Goal: Information Seeking & Learning: Learn about a topic

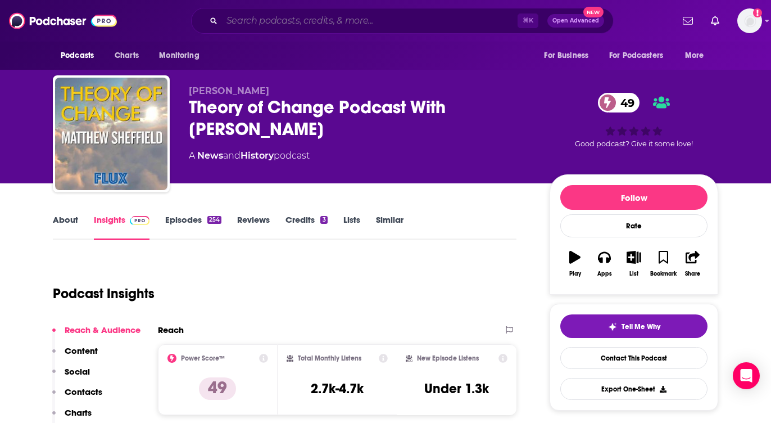
click at [280, 22] on input "Search podcasts, credits, & more..." at bounding box center [370, 21] width 296 height 18
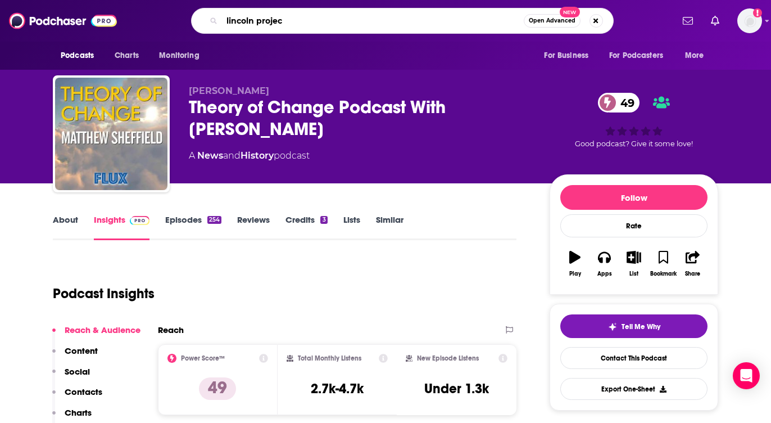
type input "lincoln project"
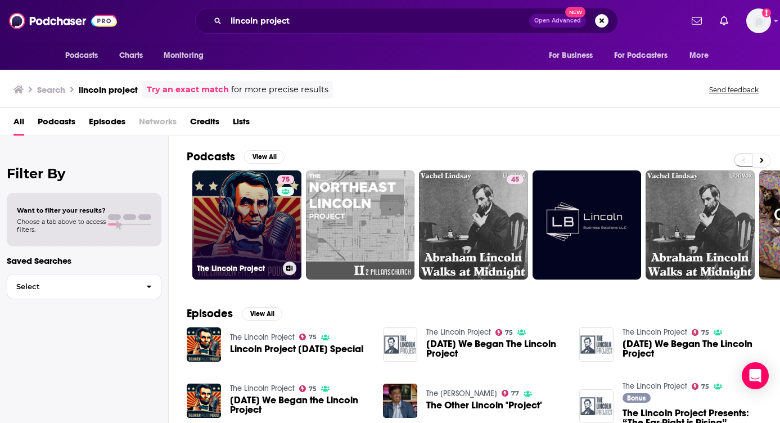
click at [259, 205] on link "75 The Lincoln Project" at bounding box center [246, 224] width 109 height 109
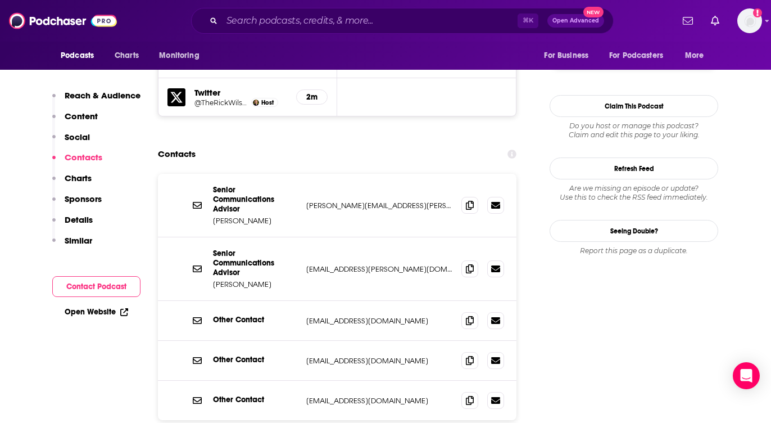
scroll to position [1163, 0]
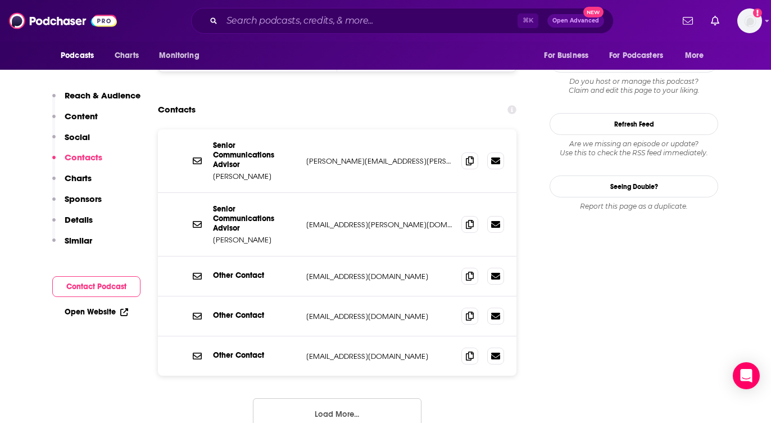
click at [349, 398] on button "Load More..." at bounding box center [337, 413] width 169 height 30
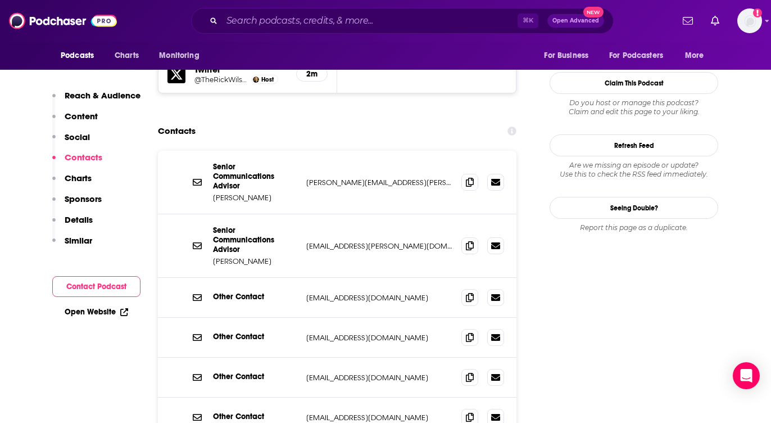
scroll to position [1100, 0]
